Goal: Task Accomplishment & Management: Manage account settings

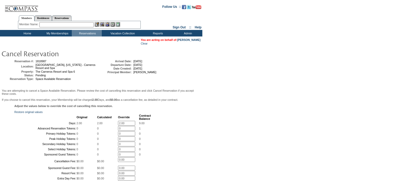
click at [130, 126] on input "2.00" at bounding box center [126, 123] width 17 height 5
type input "2"
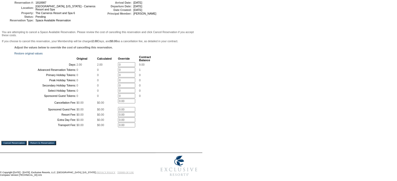
scroll to position [102, 0]
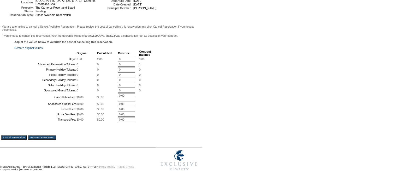
type input "0"
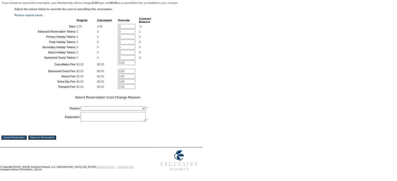
click at [15, 136] on td "You are attempting to cancel a Space Available Reservation. Please review the c…" at bounding box center [100, 69] width 199 height 154
click at [107, 111] on select "Creating Continuous Stay Days Booked After Cancellation Experiential / Hotel / …" at bounding box center [113, 108] width 65 height 4
select select "1026"
click at [81, 111] on select "Creating Continuous Stay Days Booked After Cancellation Experiential / Hotel / …" at bounding box center [113, 108] width 65 height 4
click at [87, 122] on textarea at bounding box center [113, 116] width 65 height 9
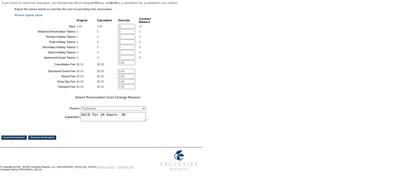
scroll to position [128, 0]
type textarea "held for 24 hours- JK"
click at [10, 140] on input "Cancel Reservation" at bounding box center [13, 138] width 25 height 4
